Goal: Transaction & Acquisition: Purchase product/service

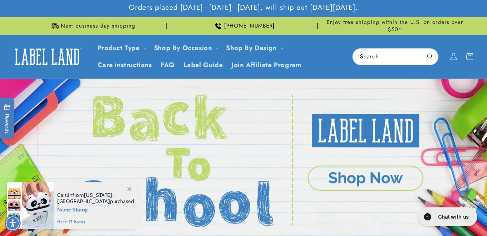
click at [385, 183] on link "Open this option" at bounding box center [243, 160] width 487 height 163
drag, startPoint x: 385, startPoint y: 183, endPoint x: 281, endPoint y: 203, distance: 106.0
click at [381, 182] on link "Open this option" at bounding box center [243, 160] width 487 height 163
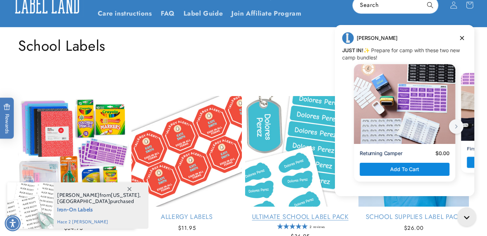
scroll to position [145, 0]
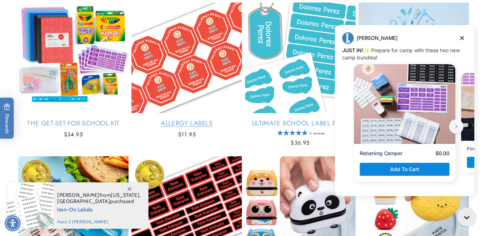
click at [200, 119] on link "Allergy Labels" at bounding box center [186, 123] width 110 height 8
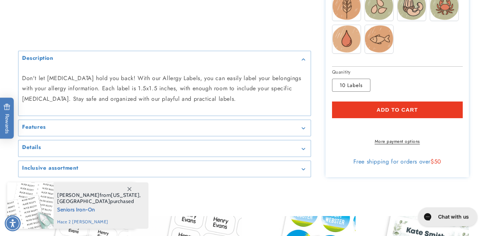
scroll to position [401, 0]
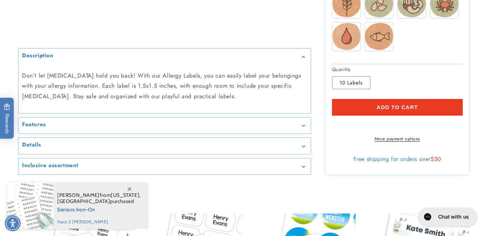
click at [392, 142] on link "More payment options" at bounding box center [397, 138] width 131 height 7
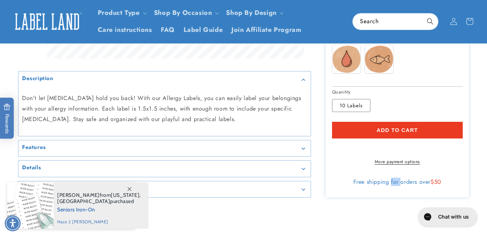
click at [392, 146] on div "Add to cart More payment options This item is a recurring or deferred purchase.…" at bounding box center [397, 143] width 131 height 43
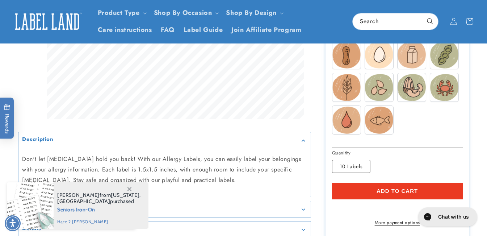
scroll to position [213, 0]
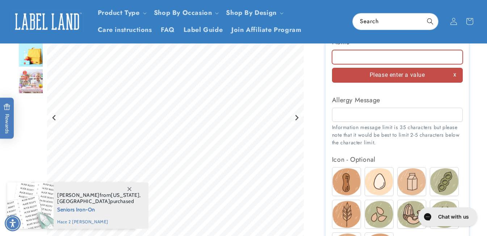
click at [366, 57] on input "Name" at bounding box center [397, 57] width 131 height 14
type input "******"
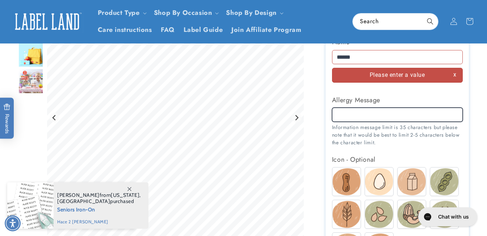
click at [364, 116] on input "Allergy Message" at bounding box center [397, 115] width 131 height 14
type input "**"
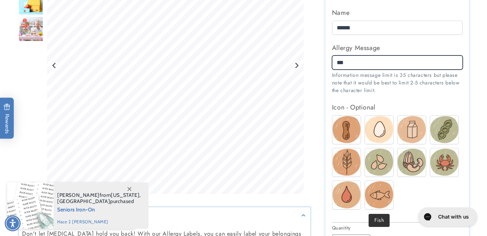
scroll to position [322, 0]
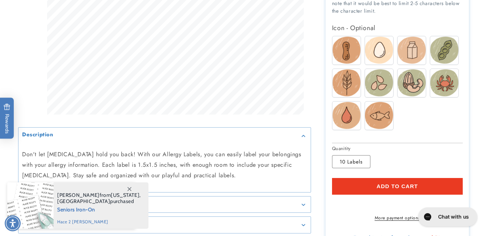
type input "***"
click at [394, 221] on link "More payment options" at bounding box center [397, 217] width 131 height 7
